Goal: Communication & Community: Answer question/provide support

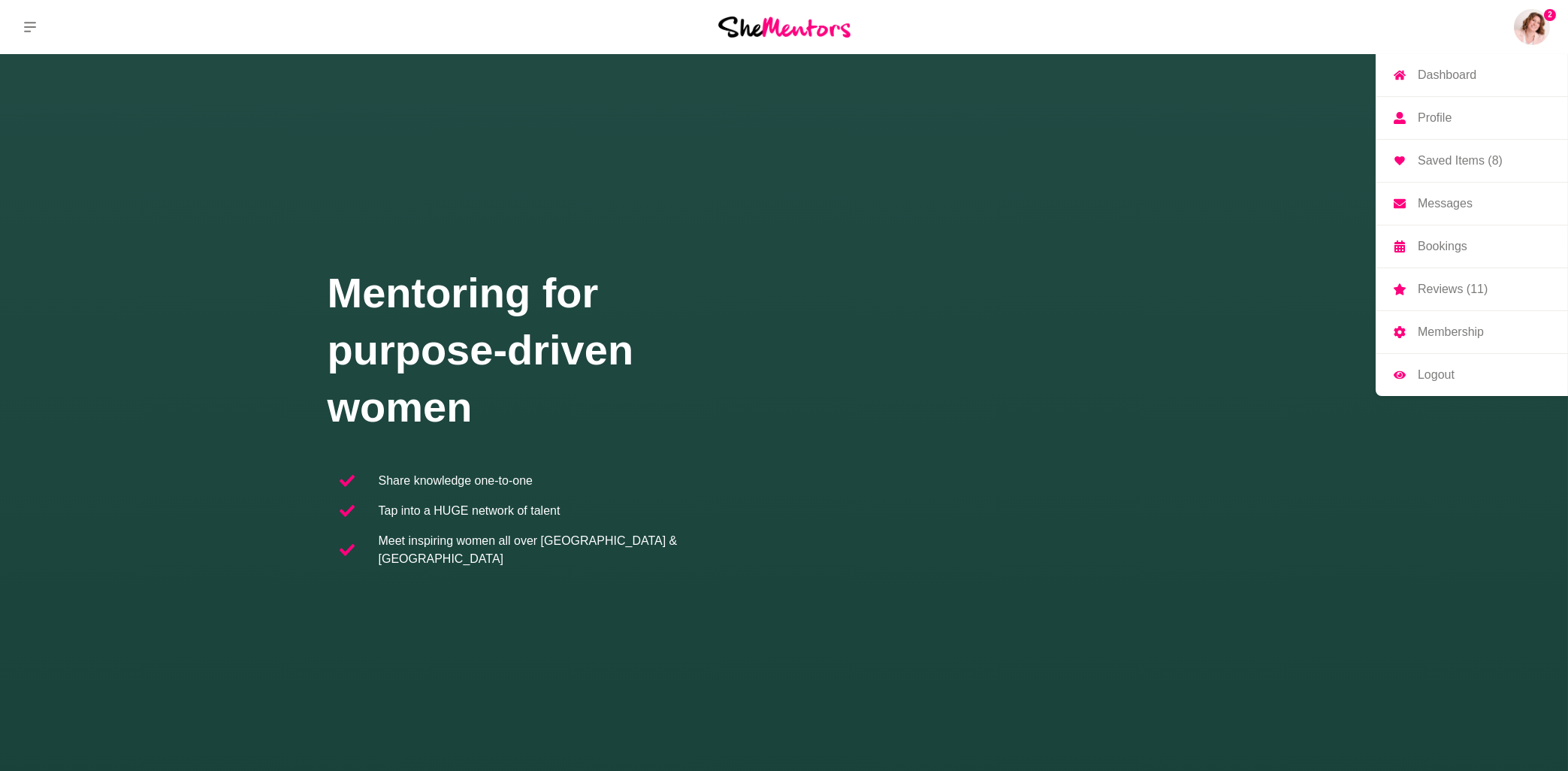
click at [1531, 28] on img at bounding box center [1532, 27] width 36 height 36
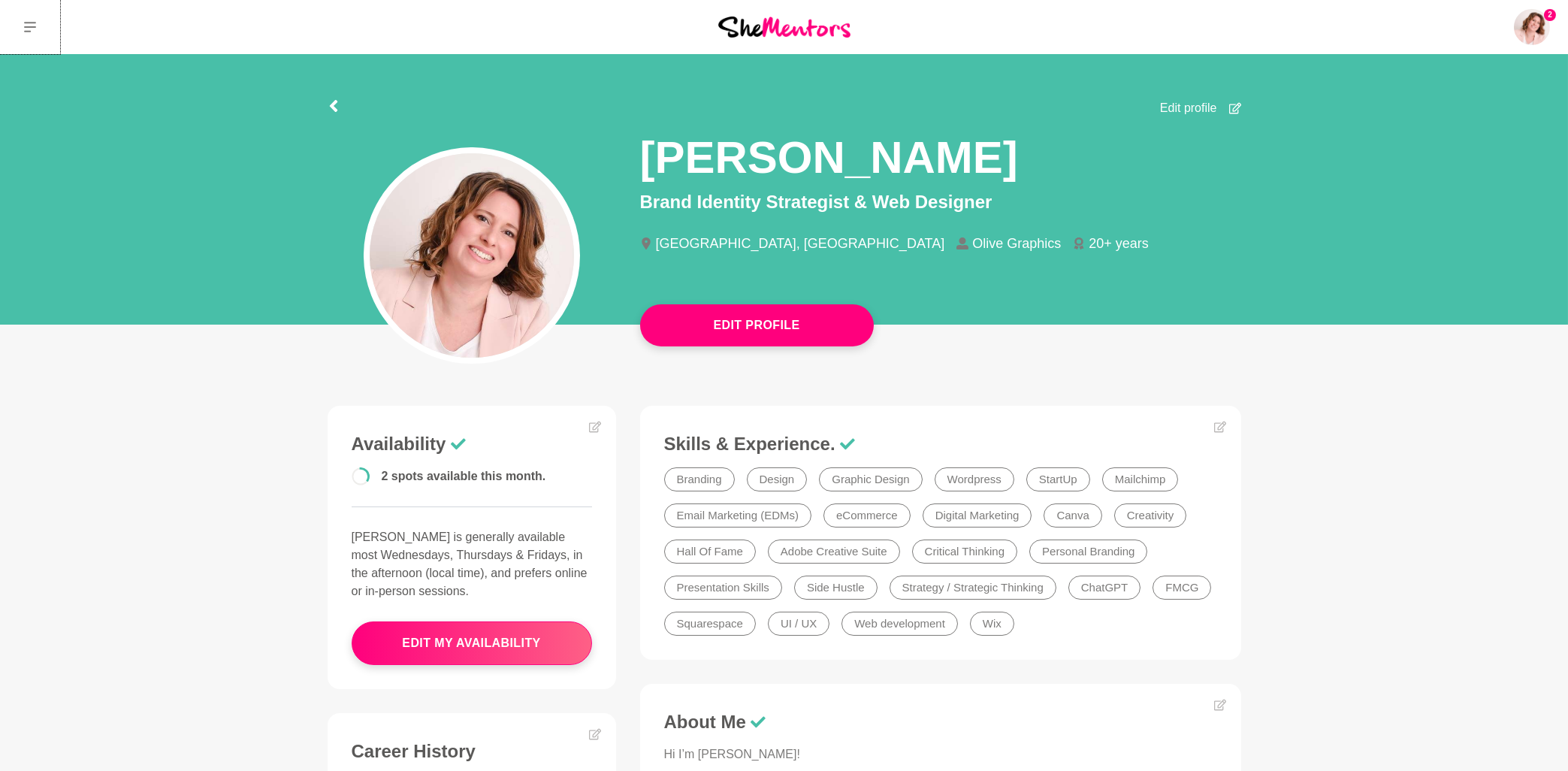
click at [31, 27] on icon at bounding box center [30, 27] width 12 height 11
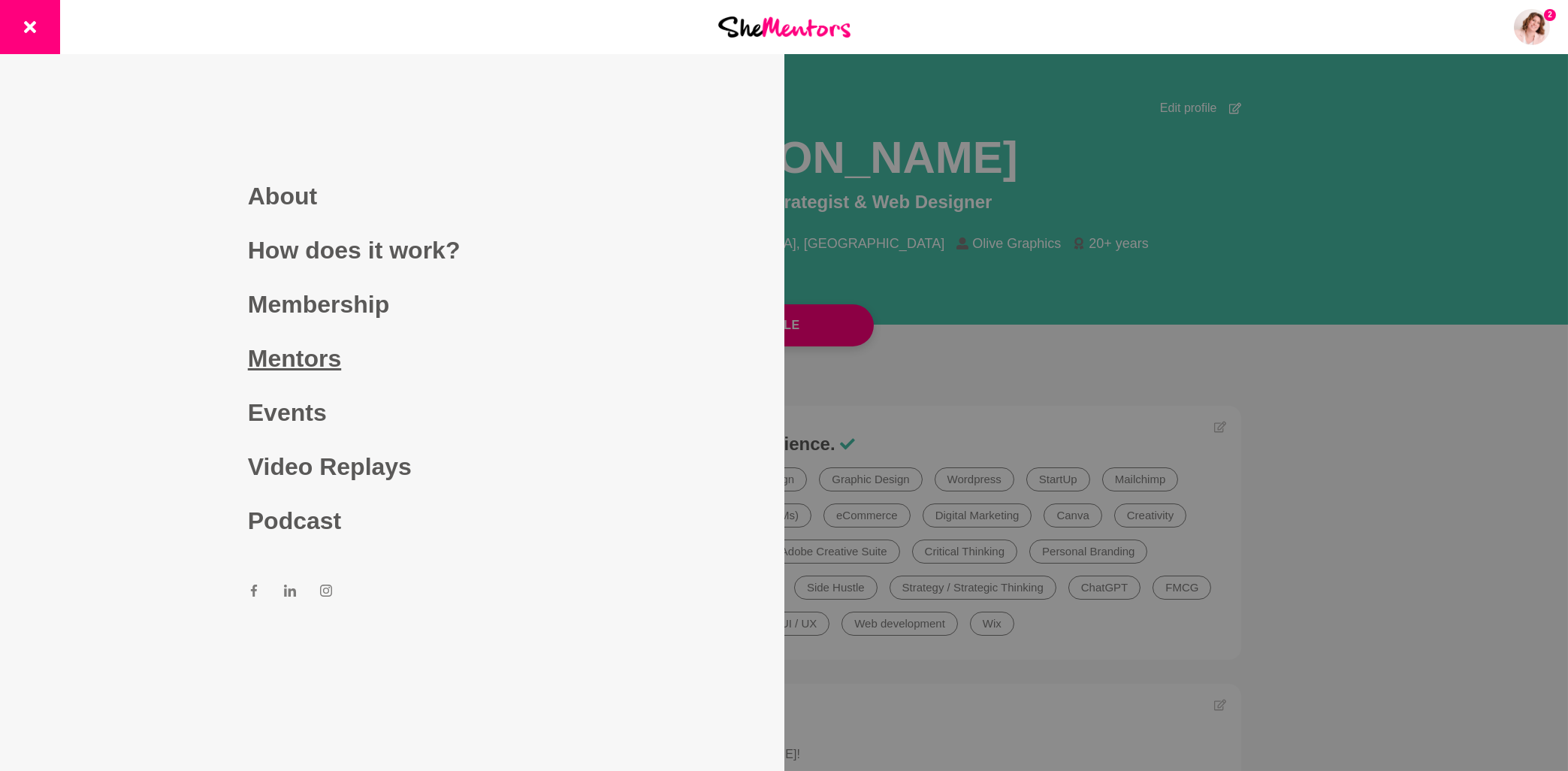
click at [308, 365] on link "Mentors" at bounding box center [392, 357] width 288 height 54
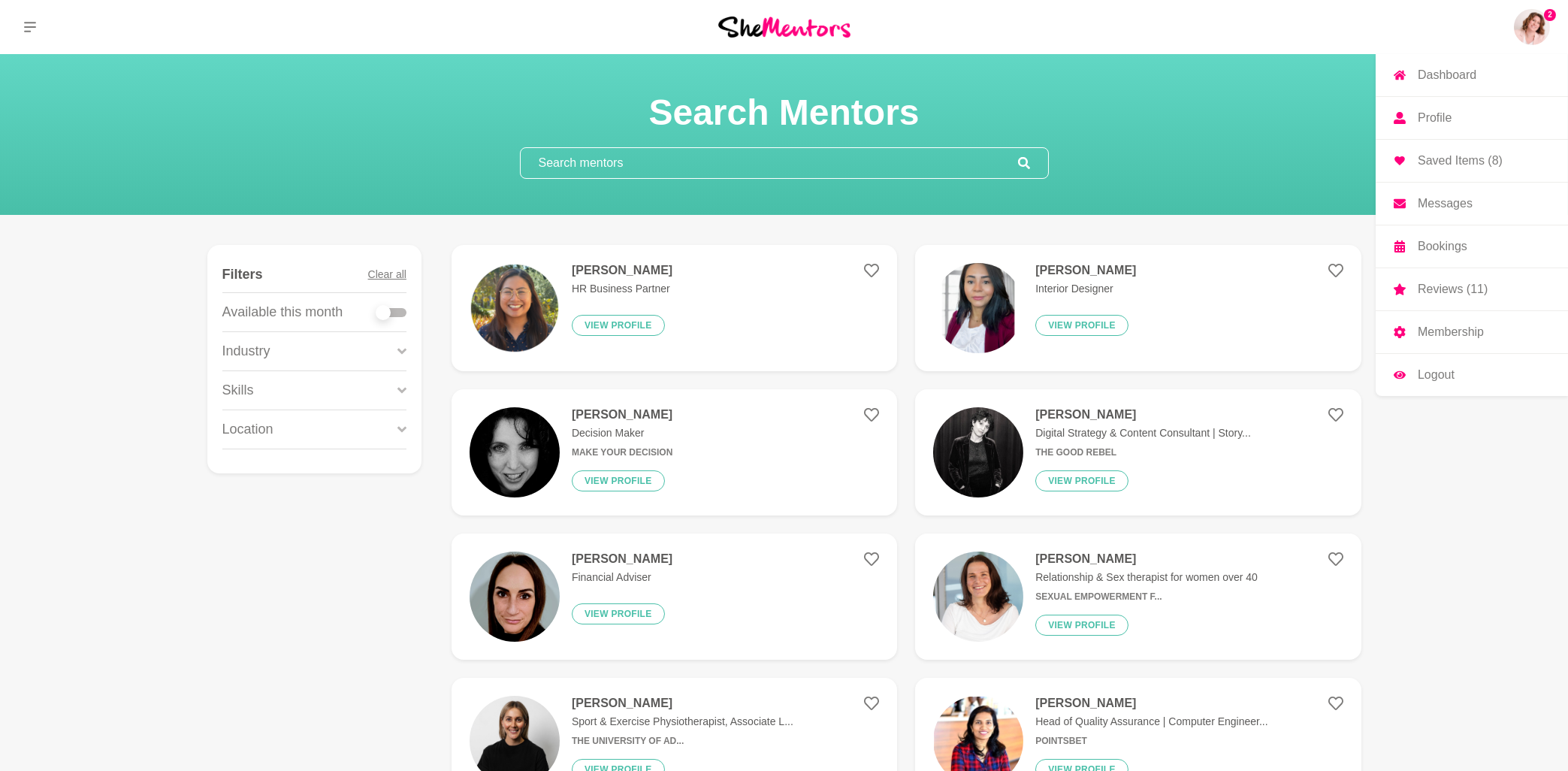
click at [1446, 210] on link "Messages" at bounding box center [1471, 203] width 192 height 42
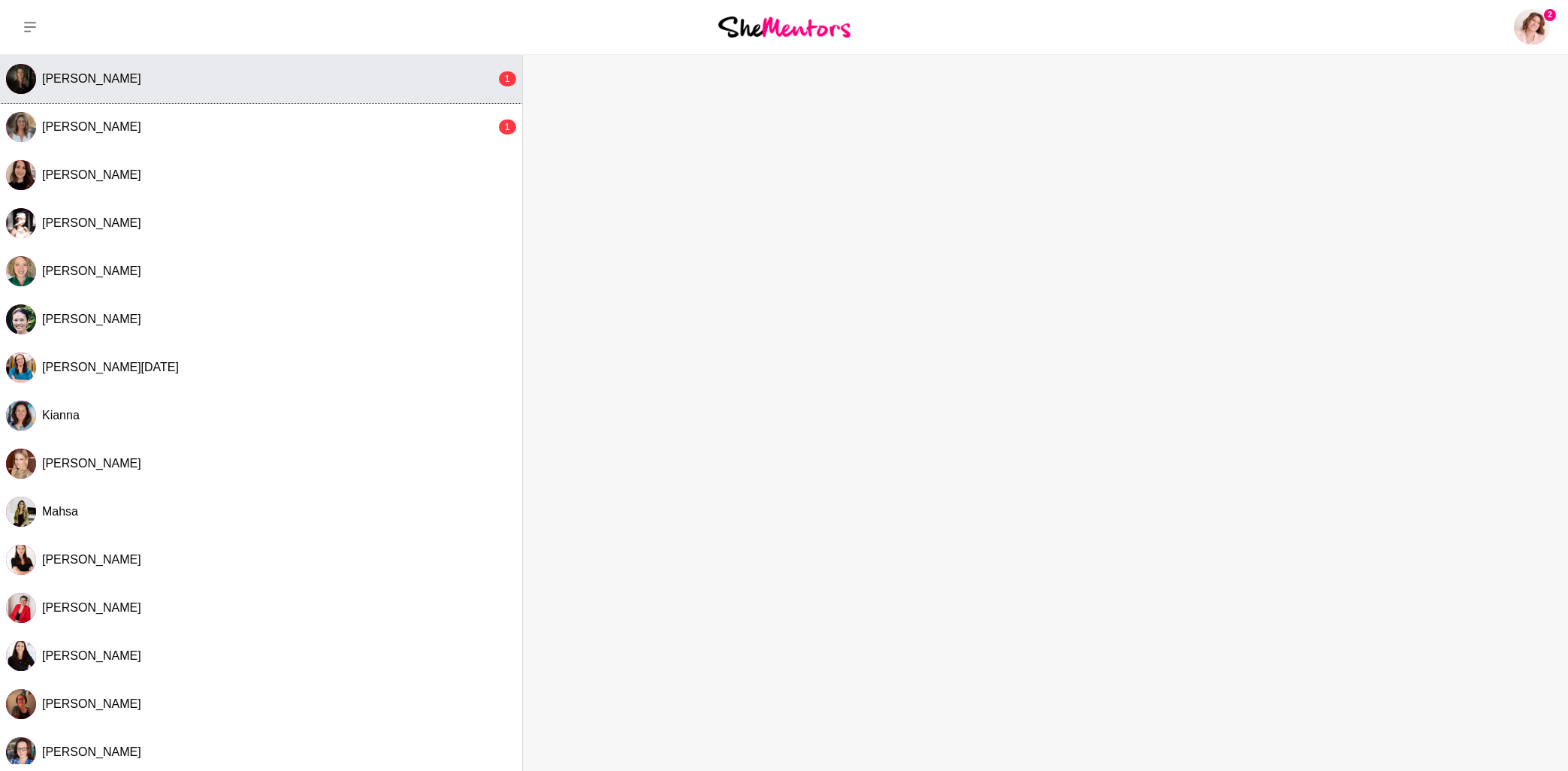
click at [88, 78] on span "[PERSON_NAME]" at bounding box center [91, 78] width 99 height 12
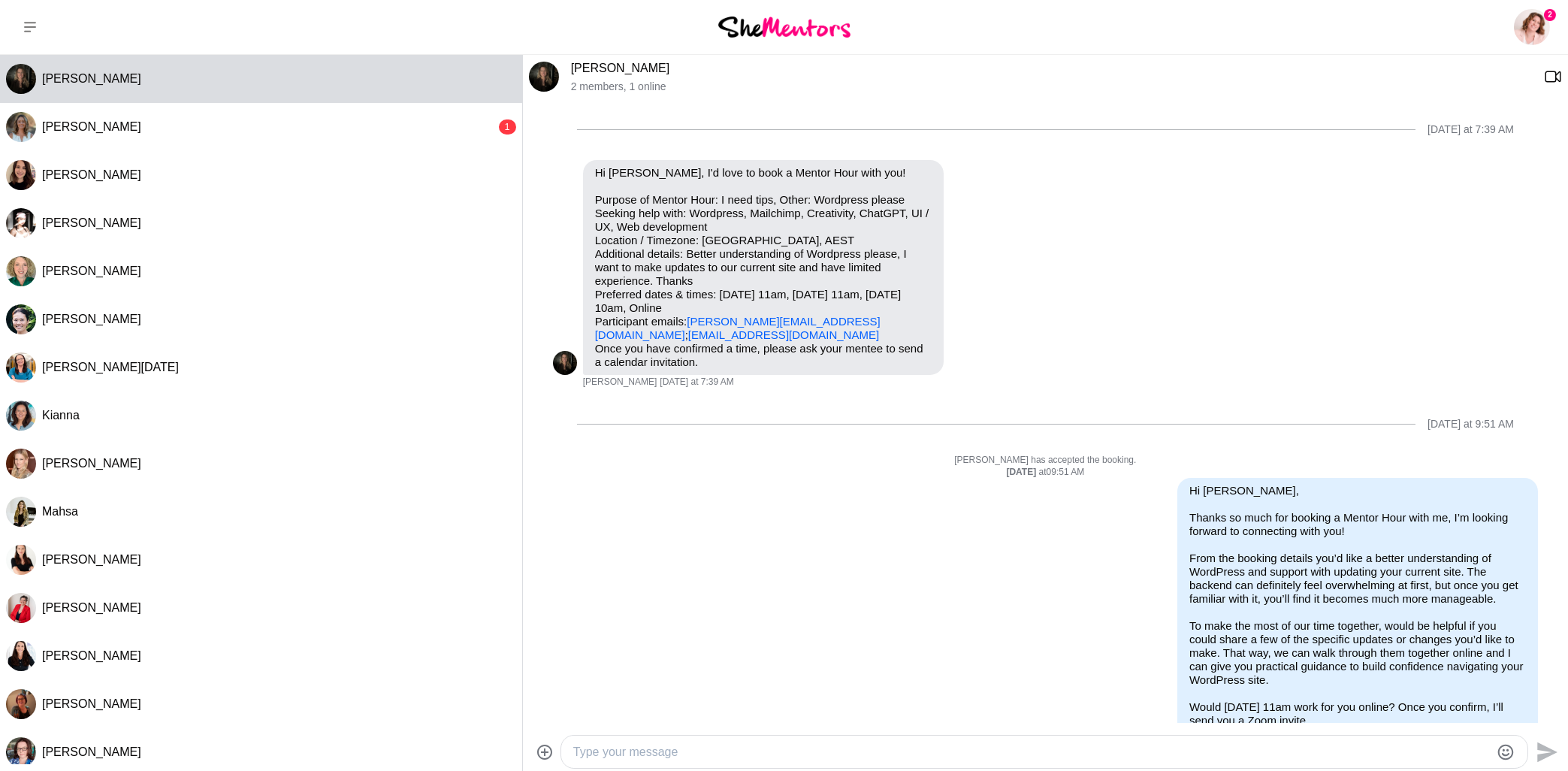
scroll to position [346, 0]
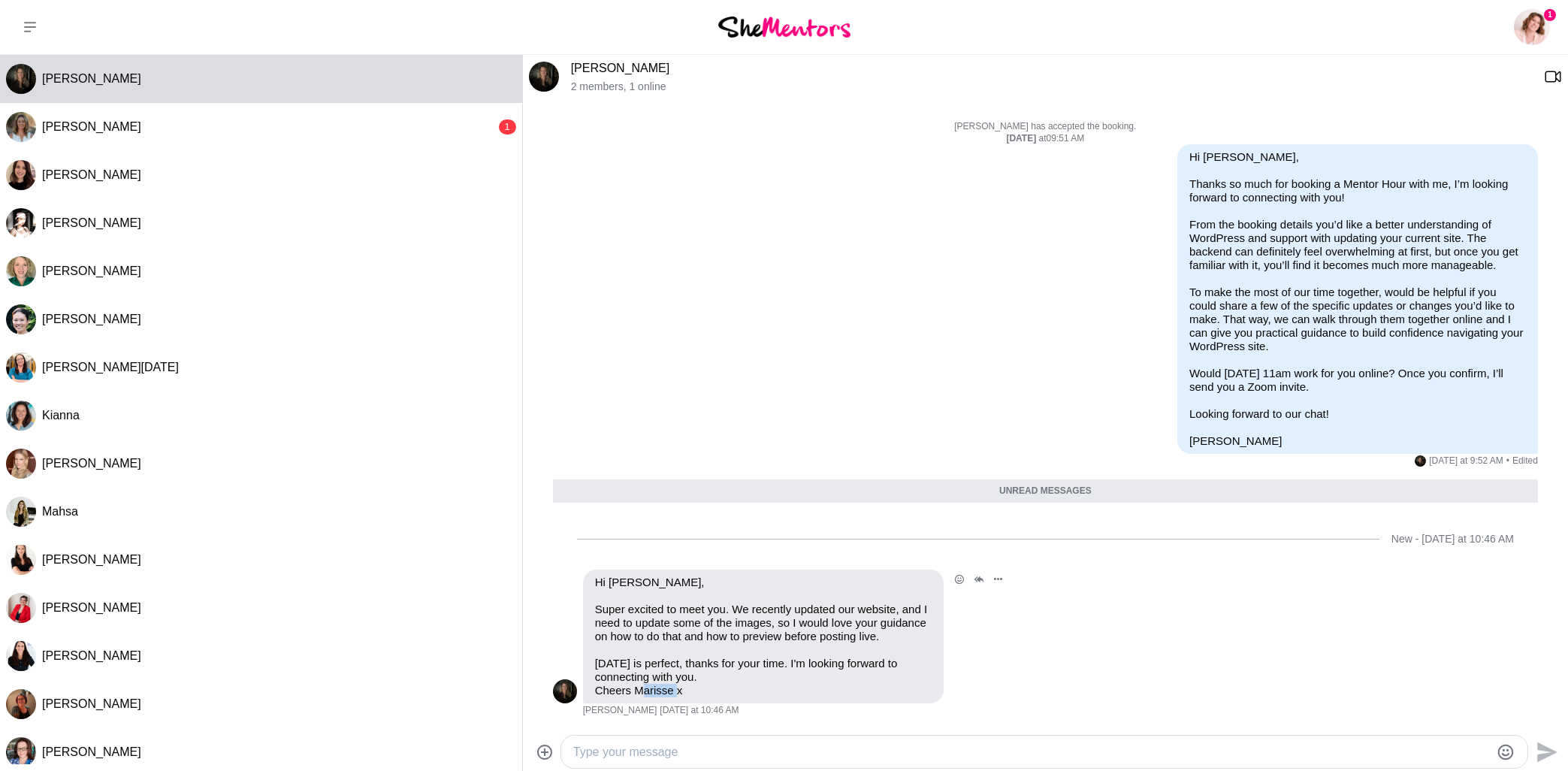
drag, startPoint x: 668, startPoint y: 694, endPoint x: 633, endPoint y: 691, distance: 35.1
click at [633, 691] on p "[DATE] is perfect, thanks for your time. I'm looking forward to connecting with…" at bounding box center [763, 677] width 336 height 41
copy p "Marisse"
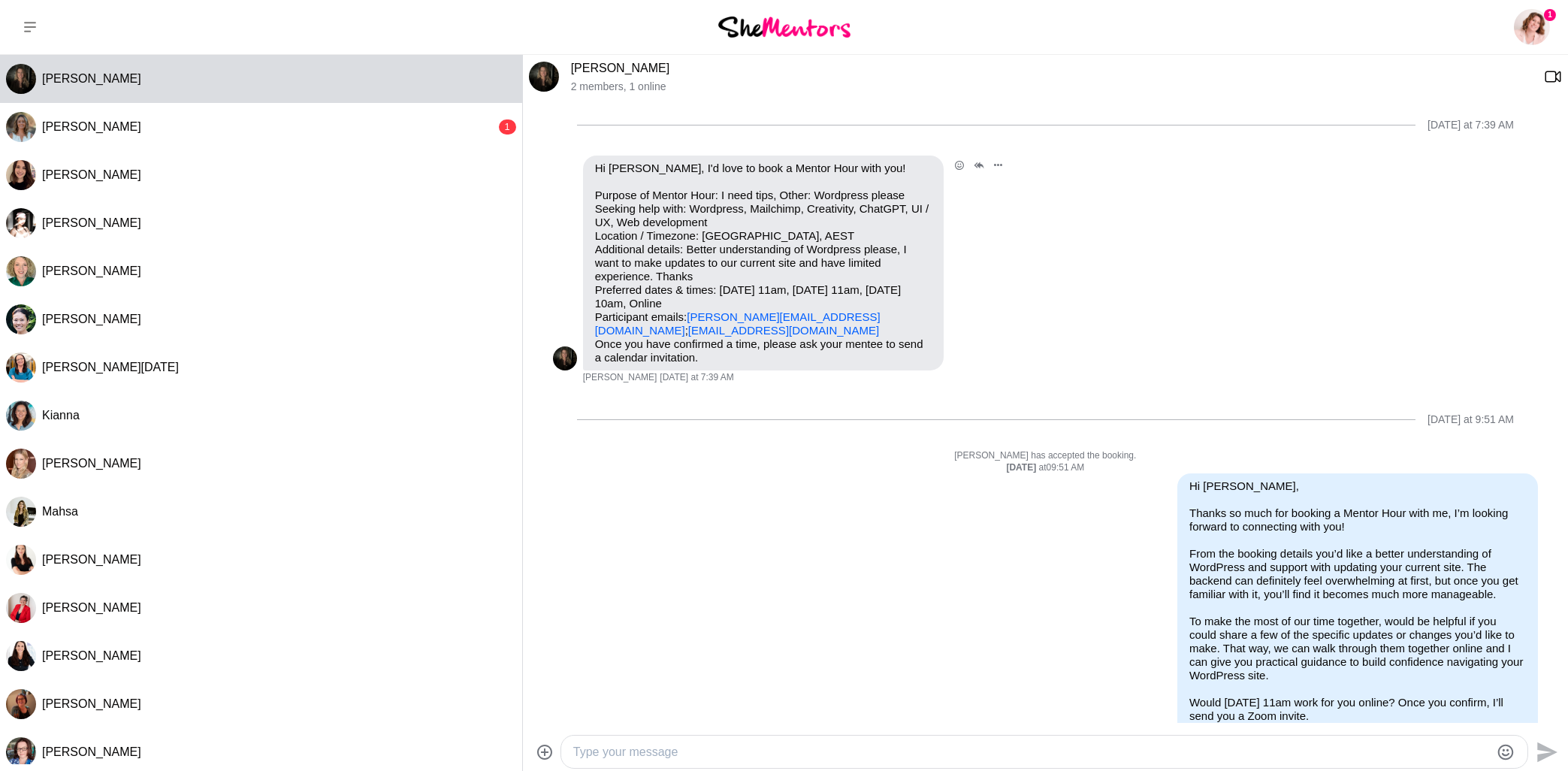
scroll to position [0, 0]
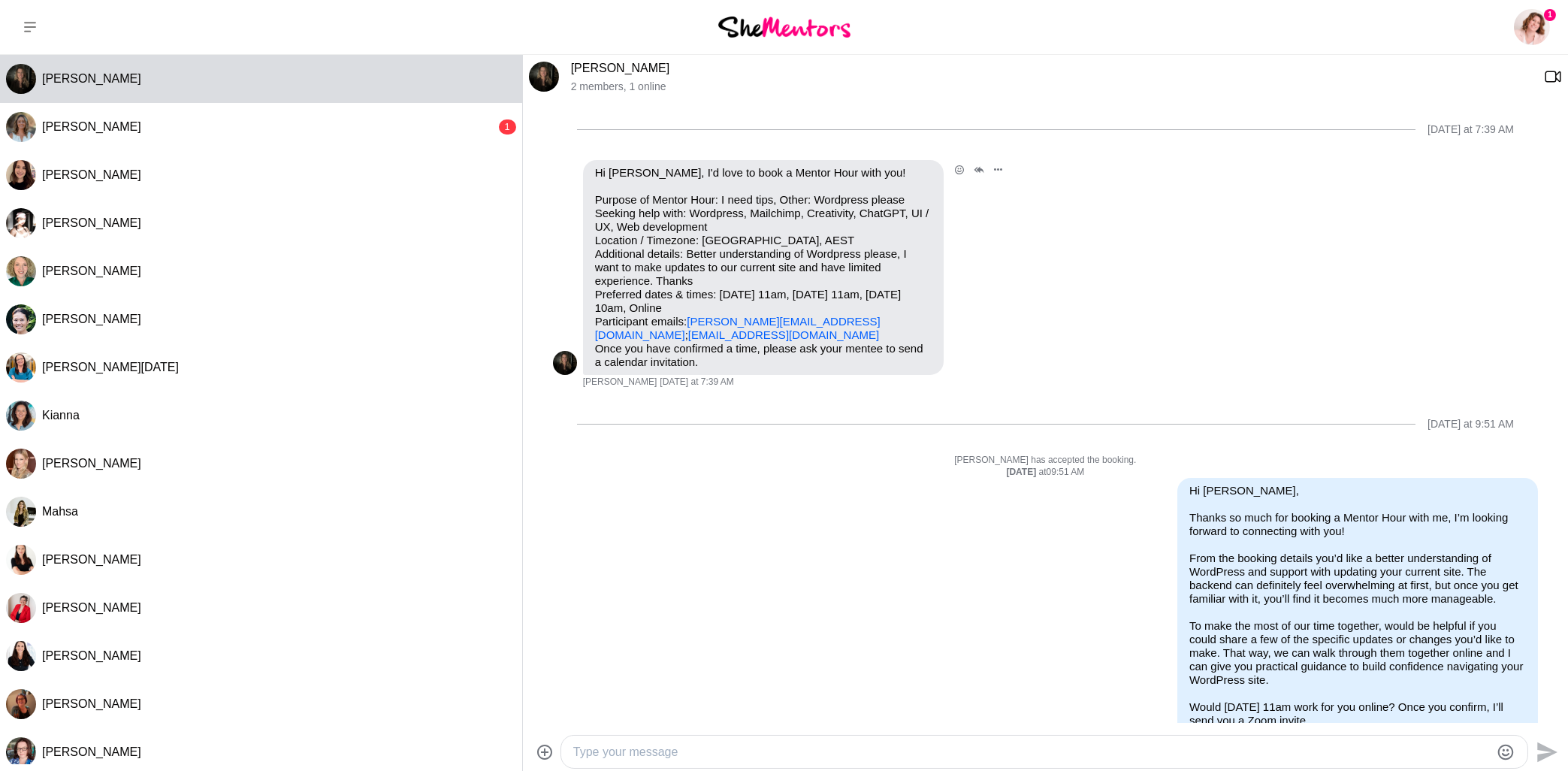
drag, startPoint x: 795, startPoint y: 336, endPoint x: 597, endPoint y: 337, distance: 198.0
click at [597, 337] on p "Purpose of Mentor Hour: I need tips, Other: Wordpress please Seeking help with:…" at bounding box center [763, 267] width 336 height 149
copy link "[EMAIL_ADDRESS][DOMAIN_NAME]"
